Goal: Information Seeking & Learning: Find contact information

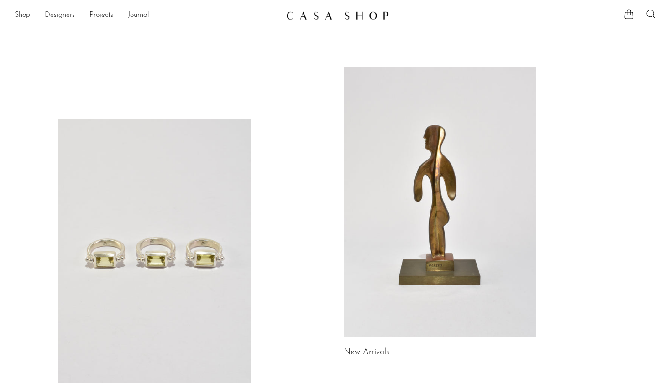
click at [65, 10] on link "Designers" at bounding box center [60, 16] width 30 height 12
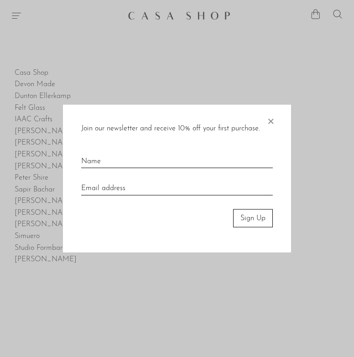
click at [271, 123] on span "×" at bounding box center [270, 118] width 9 height 29
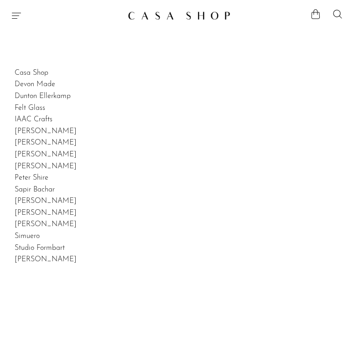
click at [16, 17] on icon "Menu" at bounding box center [16, 15] width 11 height 11
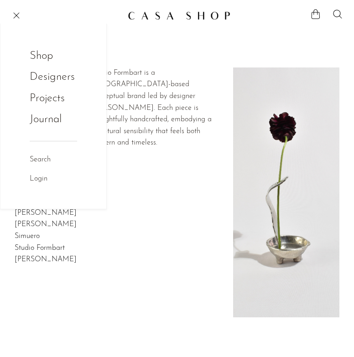
click at [77, 244] on h2 "Studio Formbart" at bounding box center [177, 249] width 325 height 12
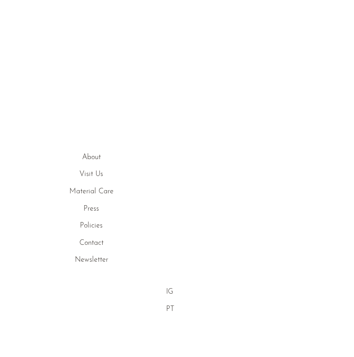
scroll to position [292, 0]
click at [95, 240] on link "Contact" at bounding box center [91, 243] width 24 height 7
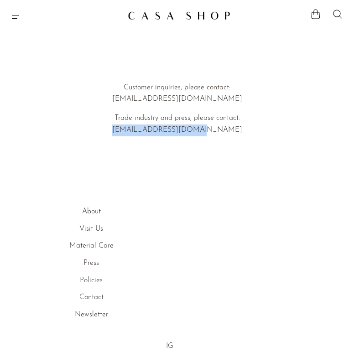
drag, startPoint x: 217, startPoint y: 129, endPoint x: 135, endPoint y: 131, distance: 82.6
click at [135, 131] on p "Trade industry and press, please contact: [EMAIL_ADDRESS][DOMAIN_NAME]" at bounding box center [177, 124] width 276 height 23
copy p "emi@shopcasashop.com"
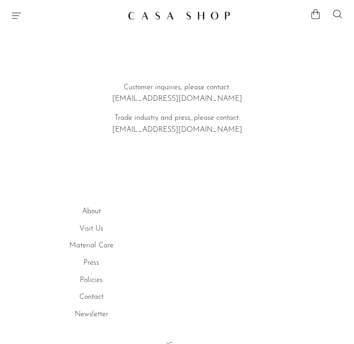
click at [23, 23] on div "Shop Featured New Arrivals Bestsellers Coming Soon Jewelry Jewelry All Earrings…" at bounding box center [177, 15] width 354 height 16
click at [17, 19] on icon "Menu" at bounding box center [16, 16] width 9 height 6
click at [40, 61] on link "Shop" at bounding box center [48, 55] width 36 height 17
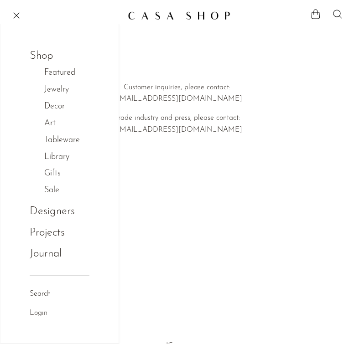
click at [52, 88] on link "Jewelry" at bounding box center [61, 89] width 34 height 13
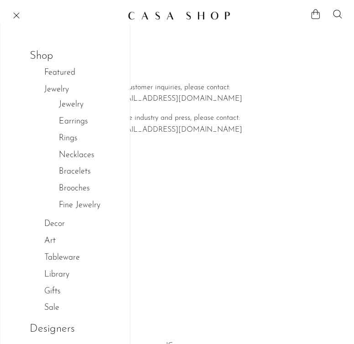
click at [66, 104] on link "Jewelry" at bounding box center [71, 105] width 25 height 13
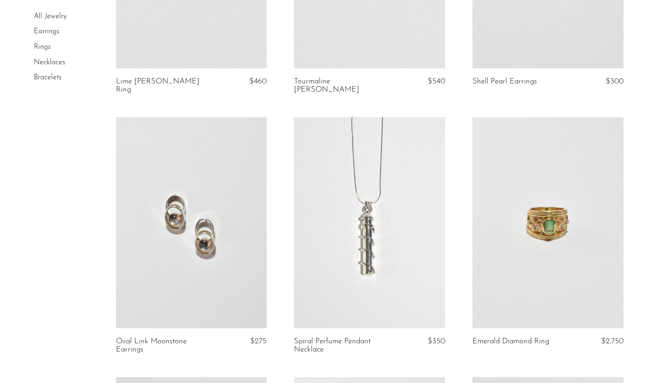
scroll to position [731, 0]
click at [327, 208] on link at bounding box center [369, 222] width 151 height 211
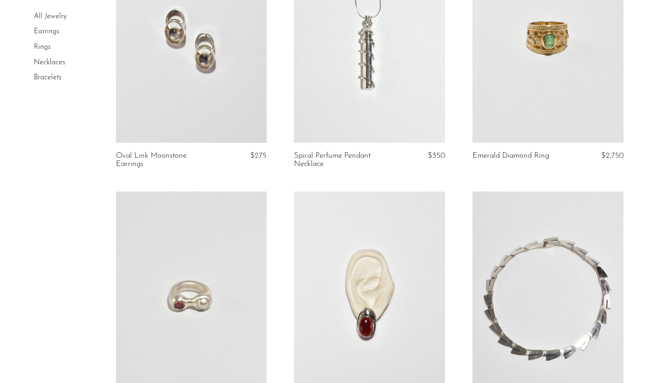
scroll to position [917, 0]
click at [354, 97] on link at bounding box center [547, 36] width 151 height 211
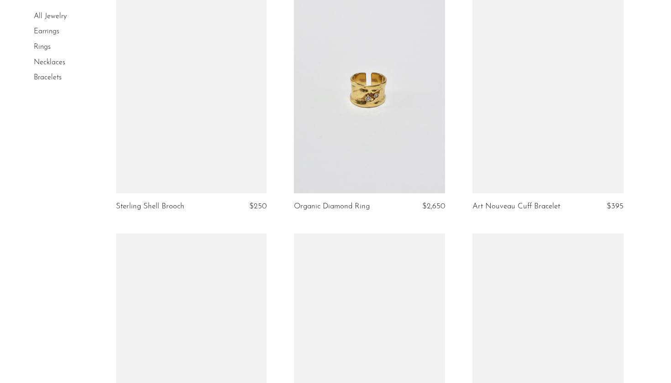
scroll to position [2157, 0]
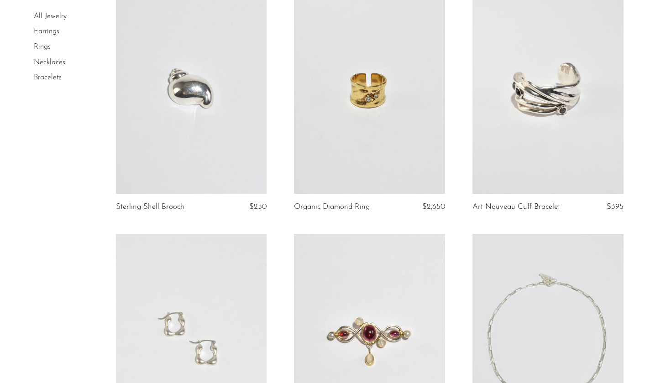
click at [354, 155] on link at bounding box center [369, 87] width 151 height 211
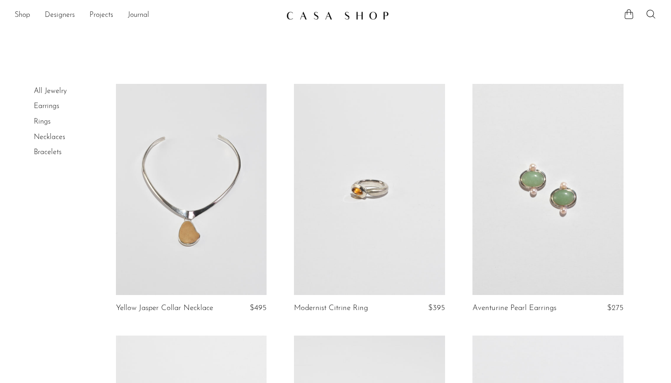
scroll to position [0, 0]
click at [61, 17] on link "Designers" at bounding box center [60, 16] width 30 height 12
